Goal: Information Seeking & Learning: Find contact information

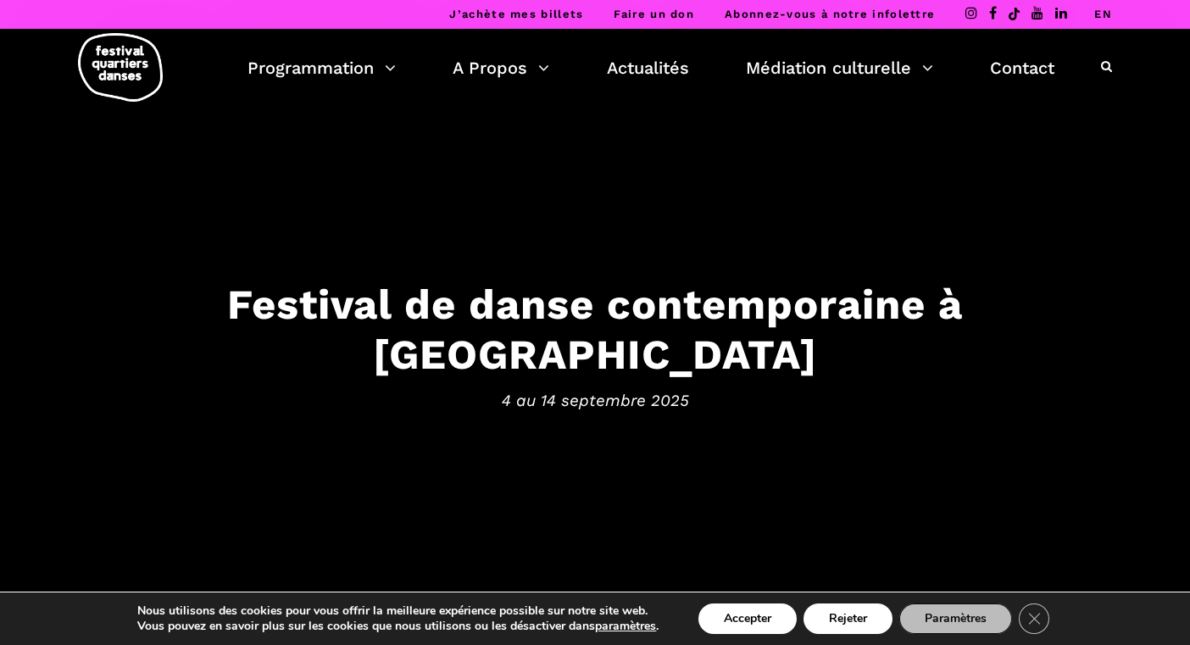
click at [990, 11] on icon at bounding box center [993, 13] width 8 height 14
click at [1005, 63] on link "Contact" at bounding box center [1022, 67] width 64 height 29
click at [1034, 59] on link "Contact" at bounding box center [1022, 67] width 64 height 29
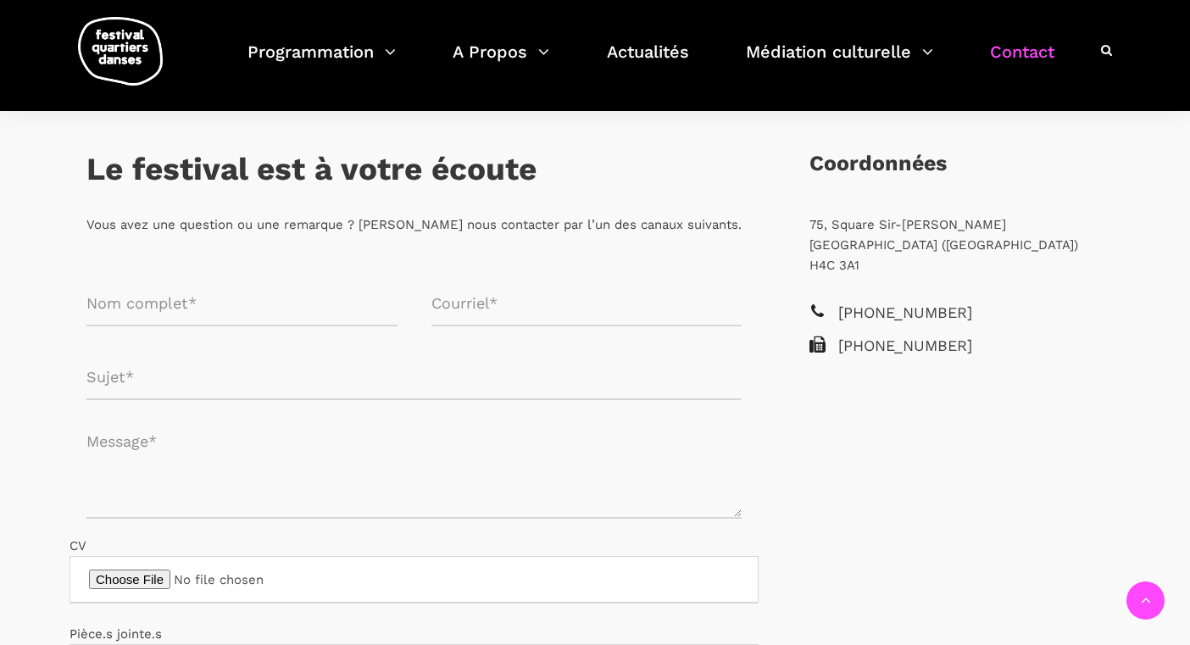
scroll to position [295, 0]
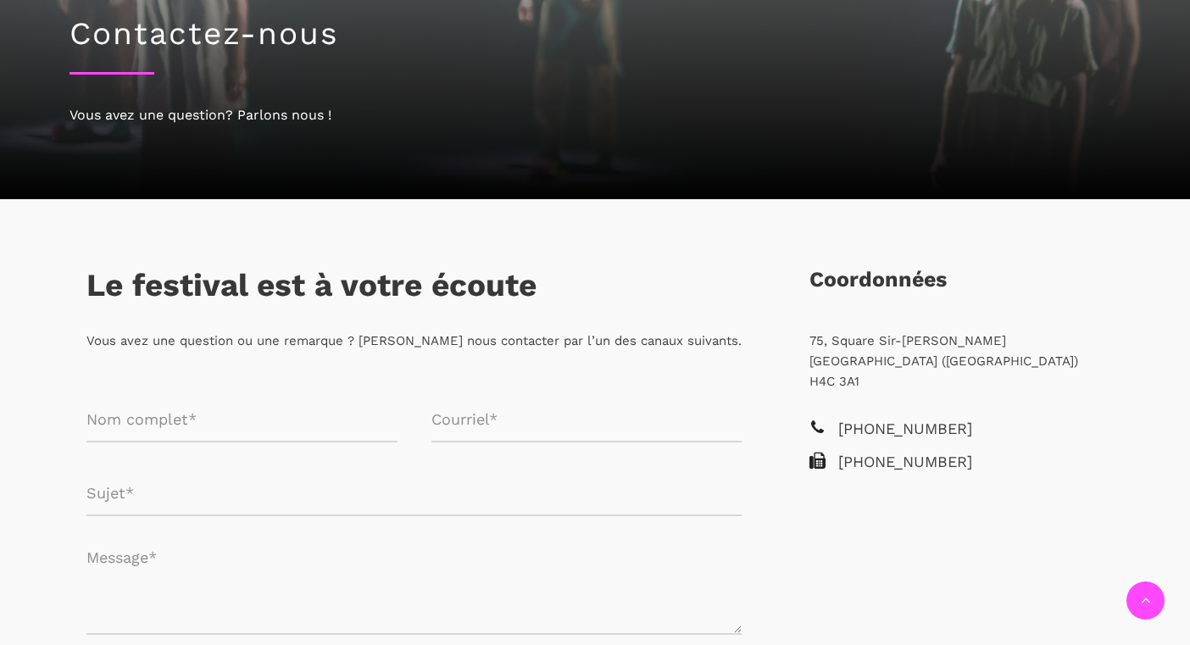
scroll to position [257, 0]
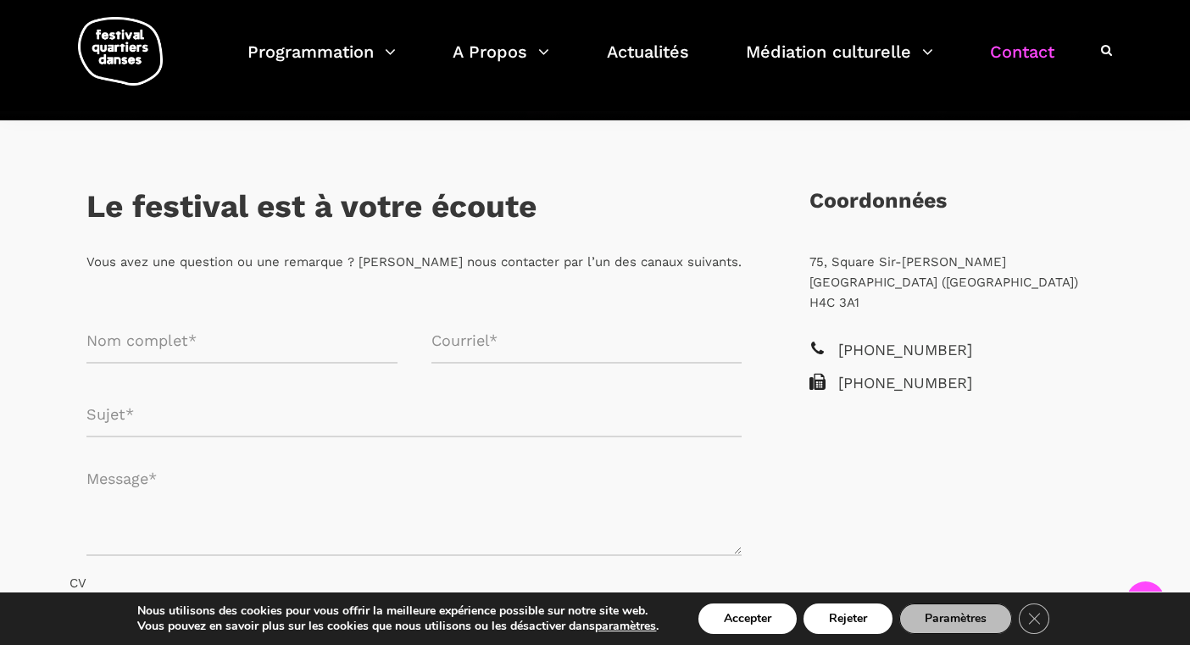
drag, startPoint x: 809, startPoint y: 260, endPoint x: 1053, endPoint y: 263, distance: 244.1
click at [1053, 263] on p "75, Square Sir-Georges-Étienne-Cartier Montréal (Québec) H4C 3A1" at bounding box center [956, 282] width 294 height 61
copy p "75, Square Sir-[PERSON_NAME]"
drag, startPoint x: 991, startPoint y: 283, endPoint x: 929, endPoint y: 281, distance: 61.9
click at [929, 281] on p "75, Square Sir-Georges-Étienne-Cartier Montréal (Québec) H4C 3A1" at bounding box center [956, 282] width 294 height 61
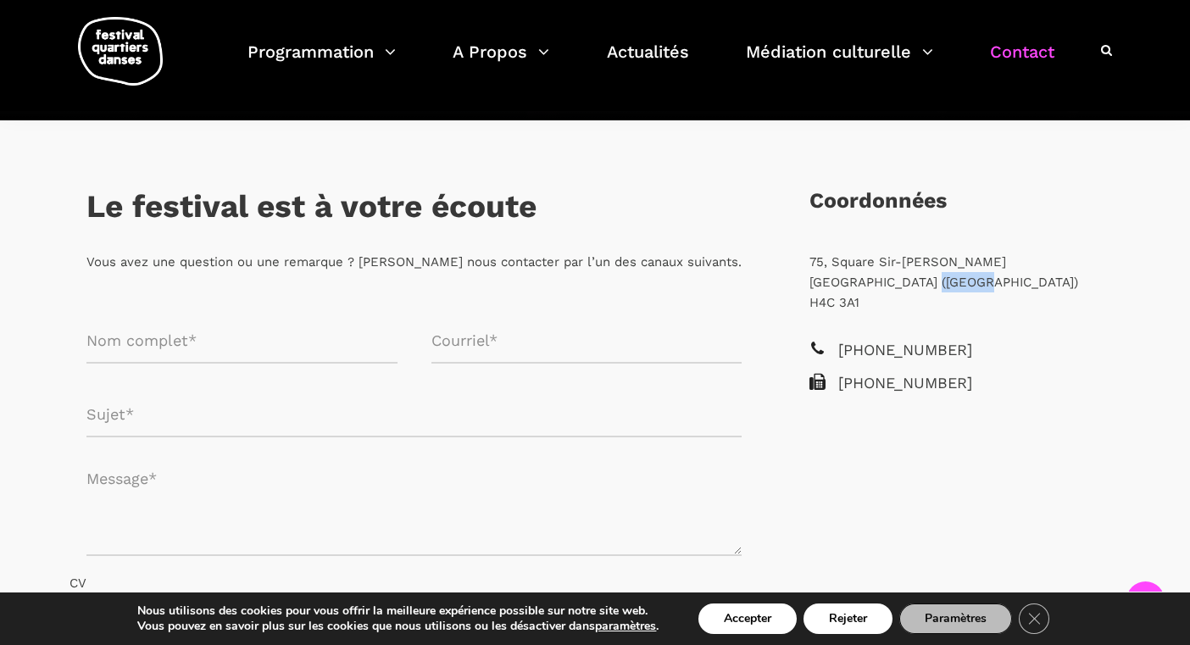
copy p "H4C 3A1"
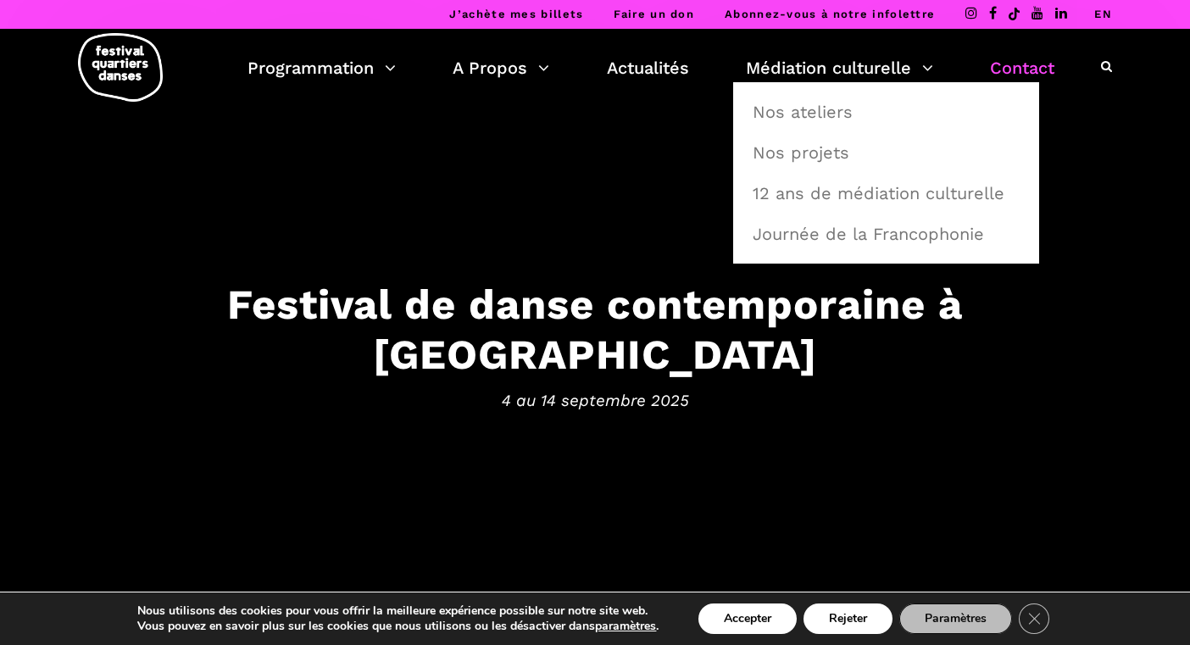
click at [1036, 69] on link "Contact" at bounding box center [1022, 67] width 64 height 29
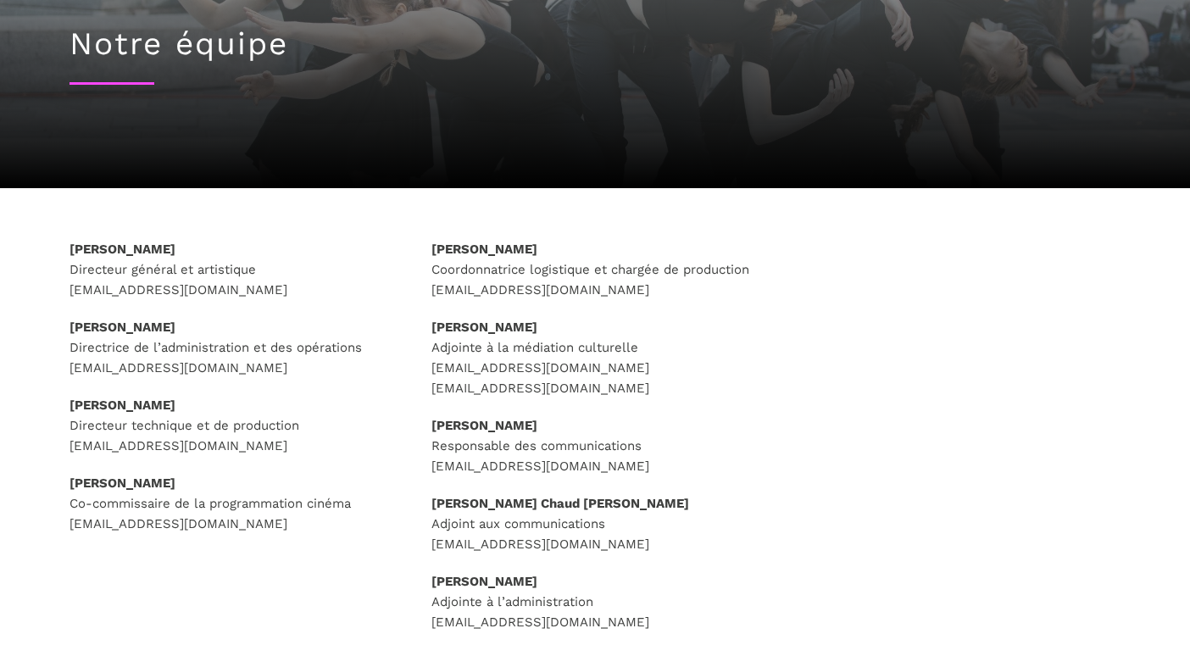
scroll to position [169, 0]
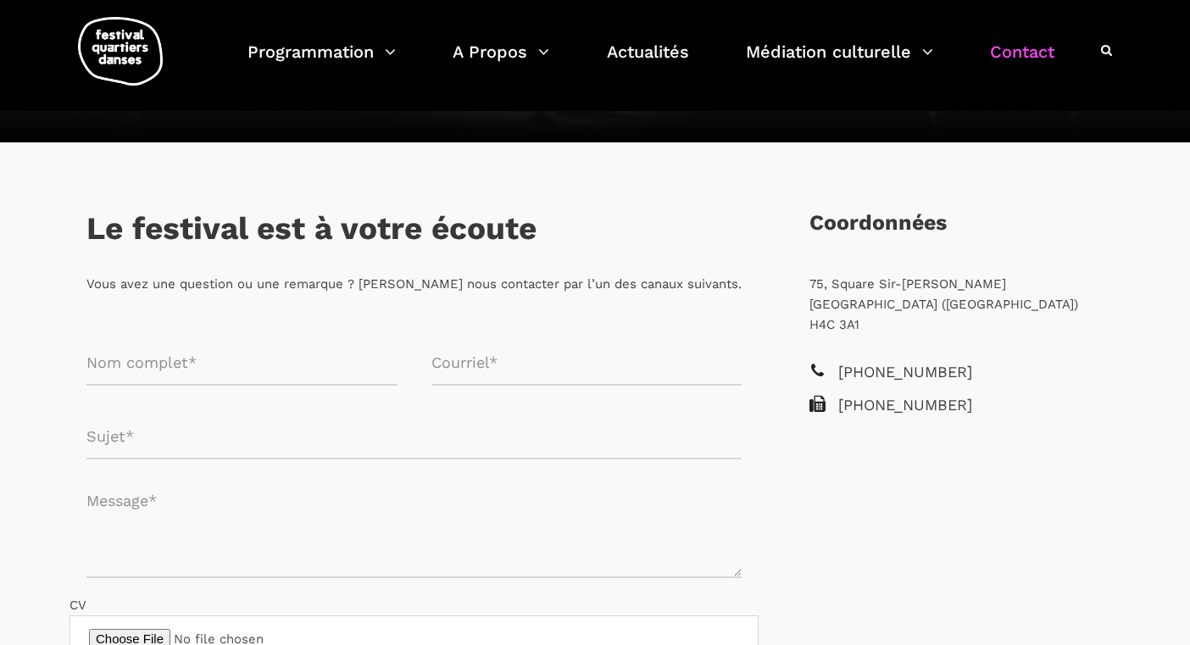
scroll to position [284, 0]
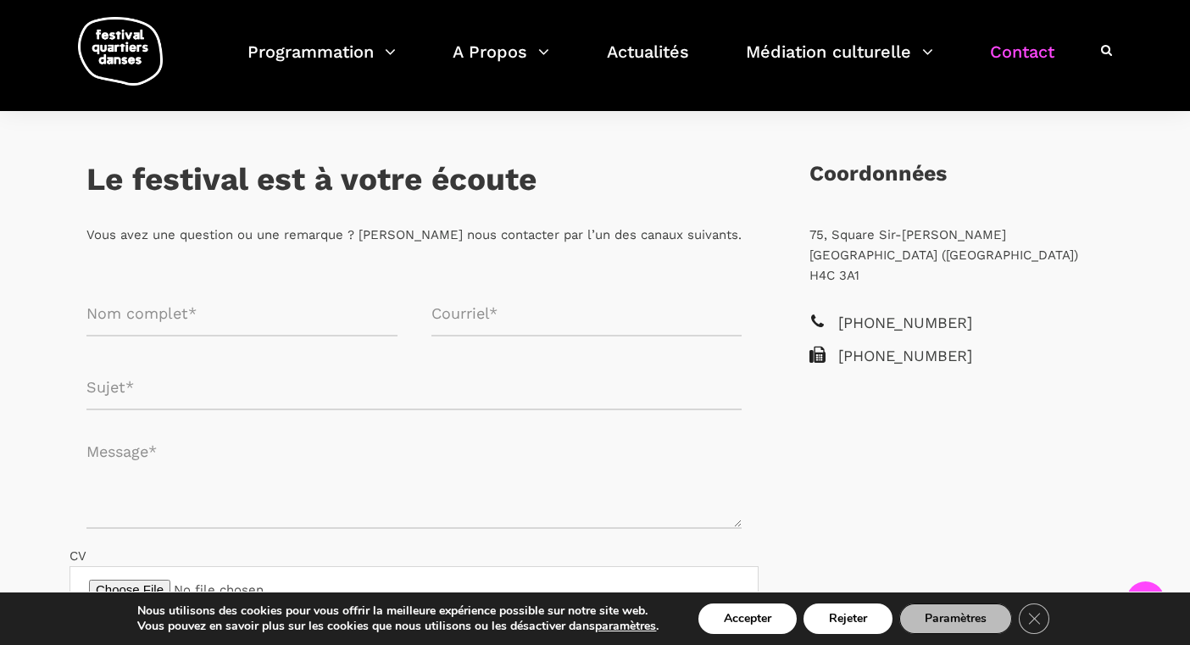
drag, startPoint x: 808, startPoint y: 230, endPoint x: 1053, endPoint y: 225, distance: 245.0
click at [1053, 227] on div "[STREET_ADDRESS][PERSON_NAME]" at bounding box center [956, 268] width 328 height 86
copy p "75, Square Sir-[PERSON_NAME]"
drag, startPoint x: 996, startPoint y: 253, endPoint x: 931, endPoint y: 255, distance: 64.4
click at [931, 255] on p "[STREET_ADDRESS][PERSON_NAME]" at bounding box center [956, 255] width 294 height 61
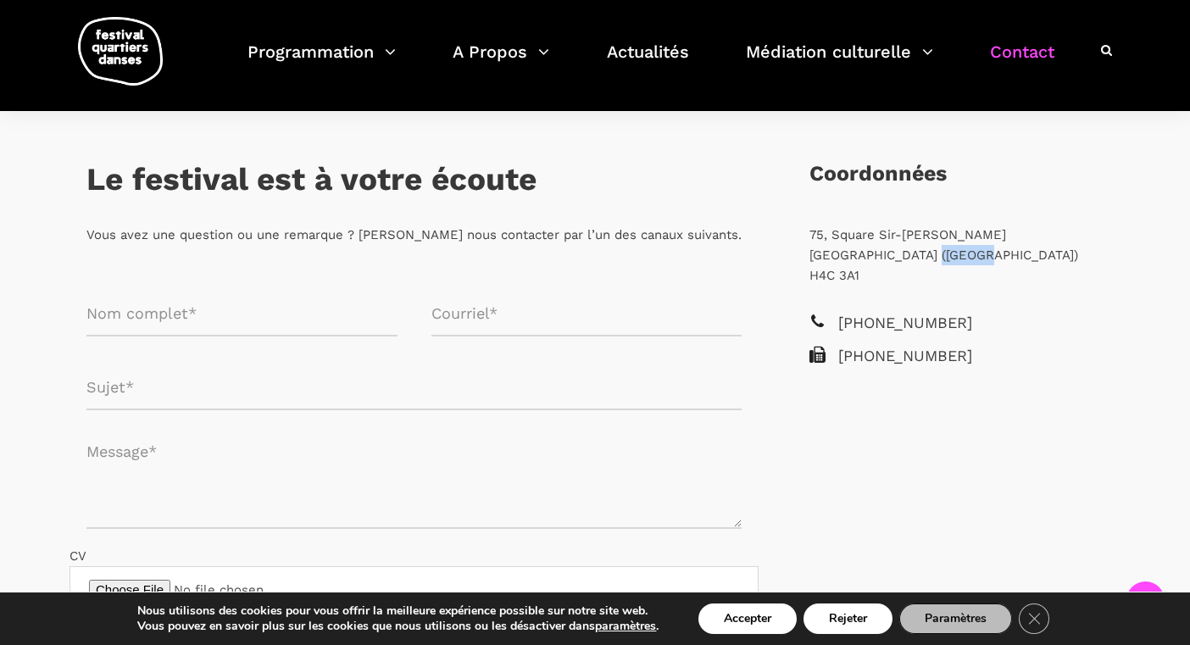
copy p "H4C 3A1"
